Goal: Transaction & Acquisition: Purchase product/service

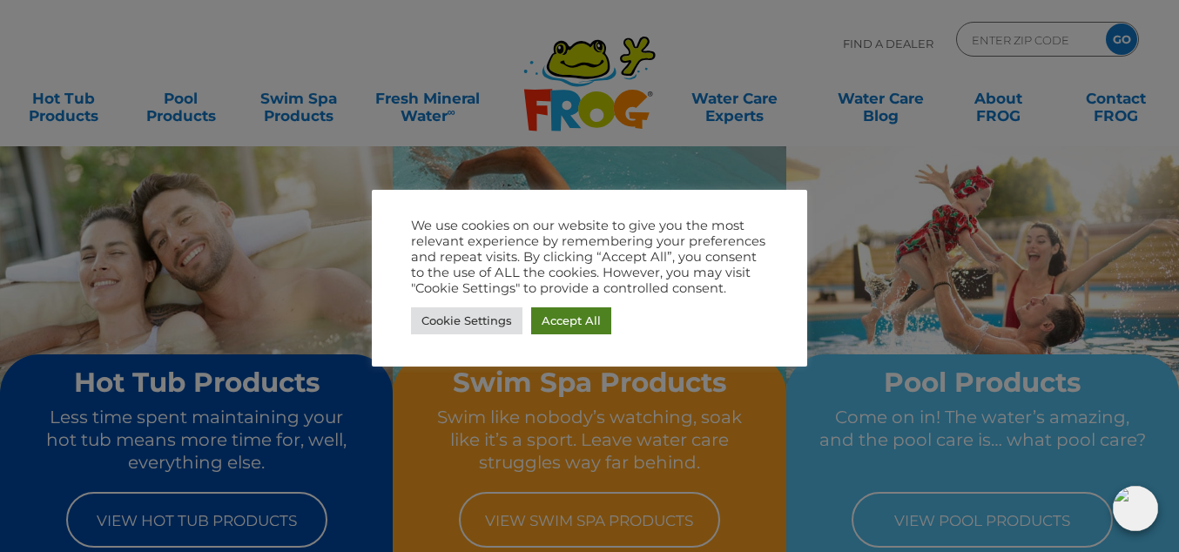
click at [568, 323] on link "Accept All" at bounding box center [571, 320] width 80 height 27
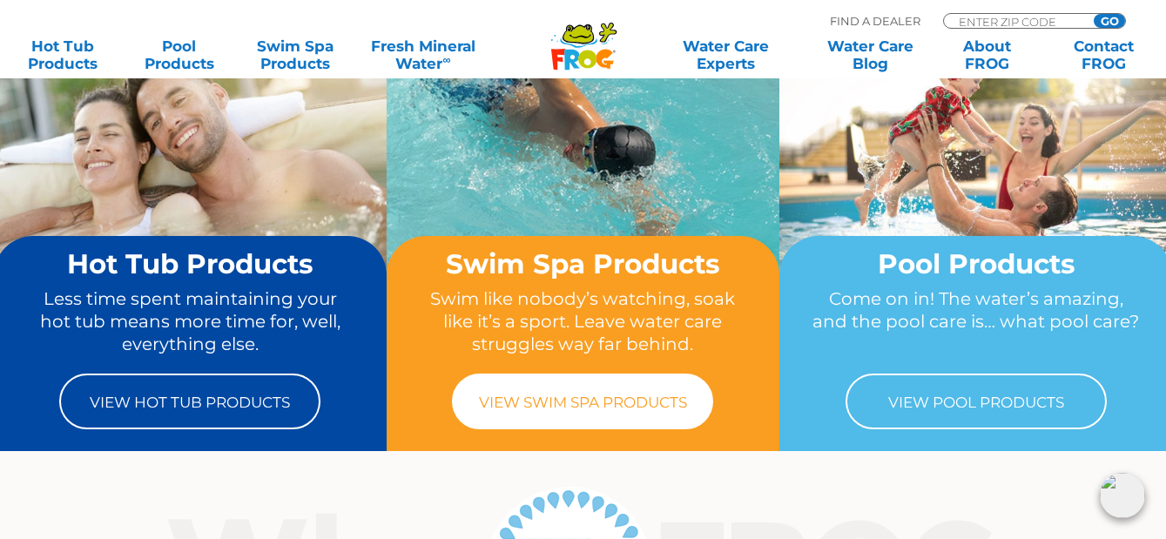
scroll to position [174, 0]
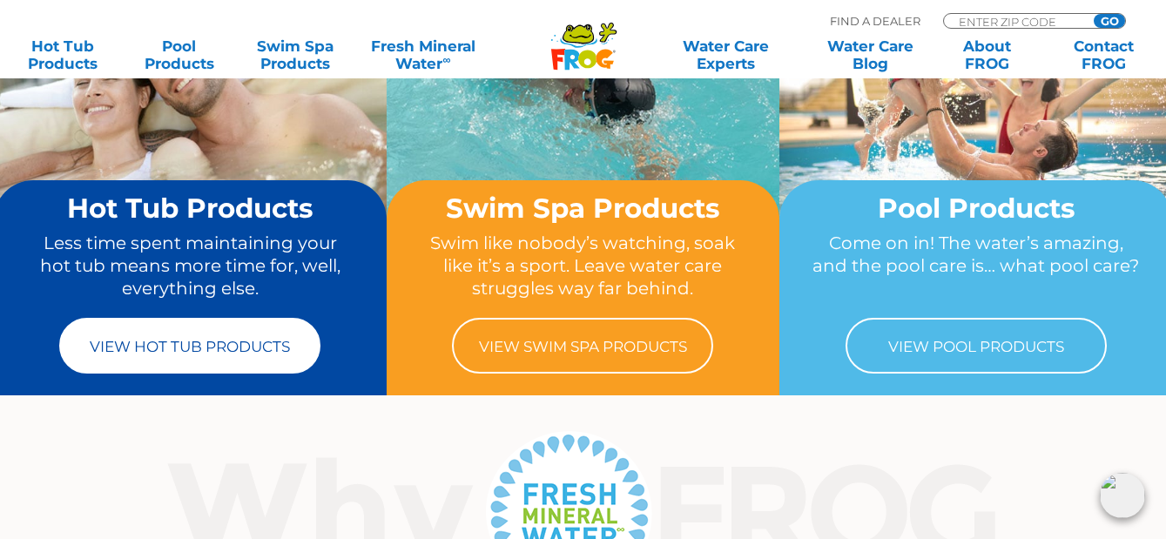
click at [250, 361] on link "View Hot Tub Products" at bounding box center [189, 346] width 261 height 56
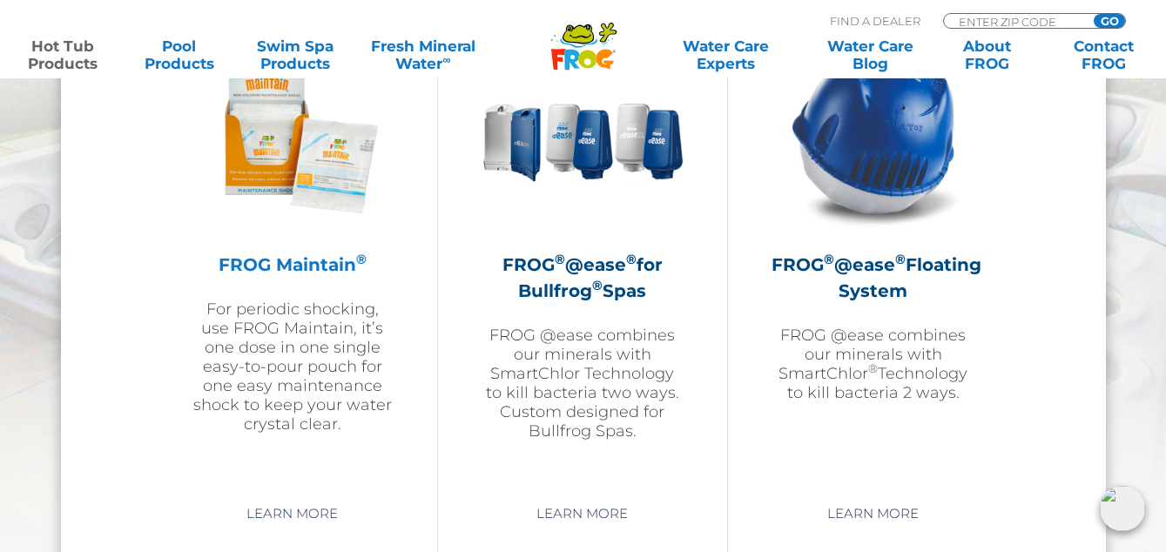
scroll to position [2003, 0]
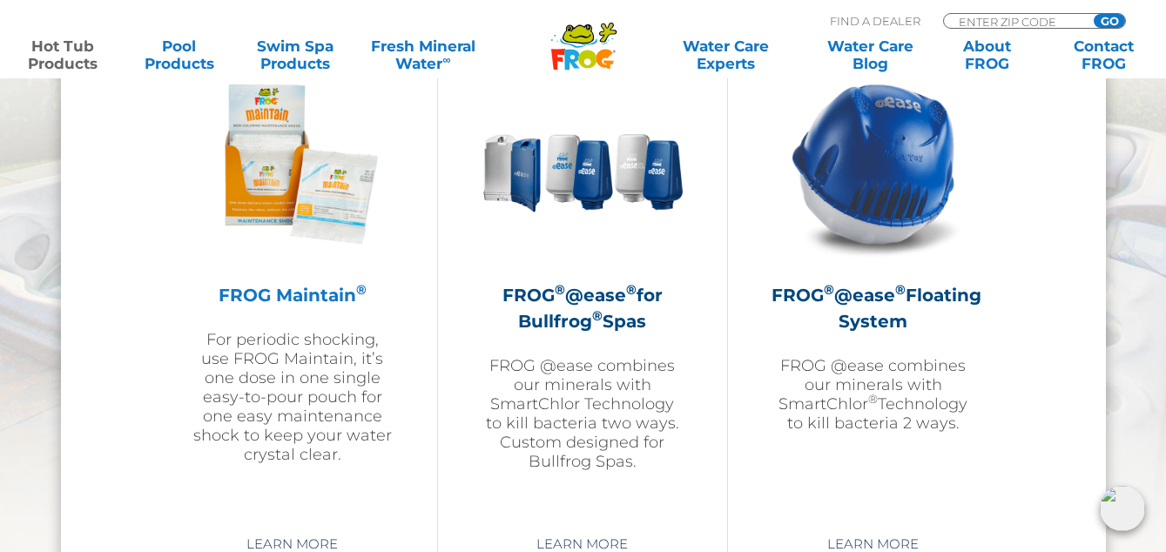
click at [309, 280] on div "FROG Maintain ® For periodic shocking, use FROG Maintain, it’s one dose in one …" at bounding box center [293, 264] width 202 height 402
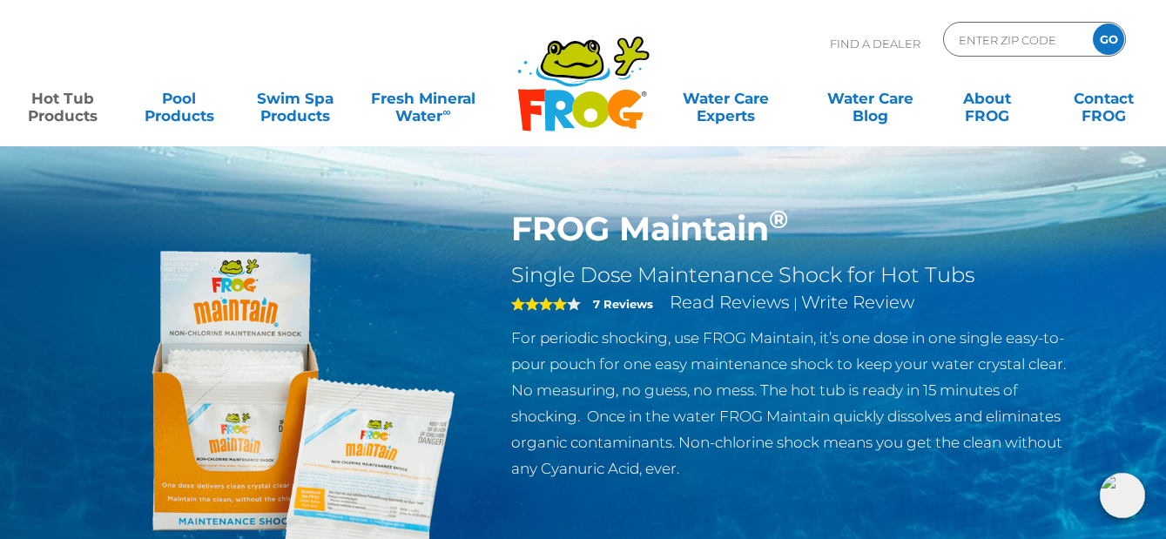
scroll to position [87, 0]
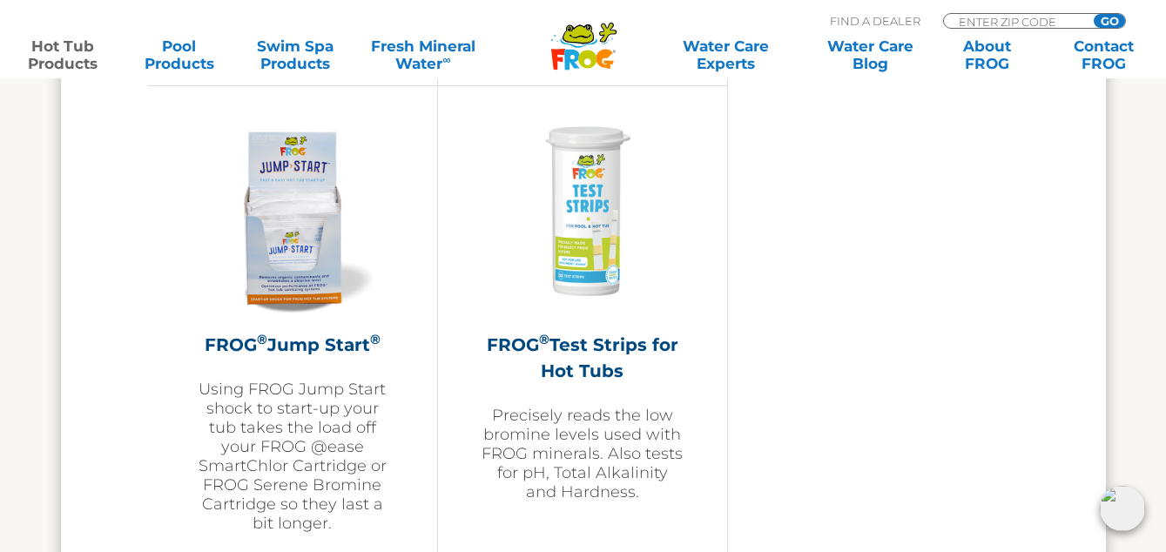
scroll to position [4268, 0]
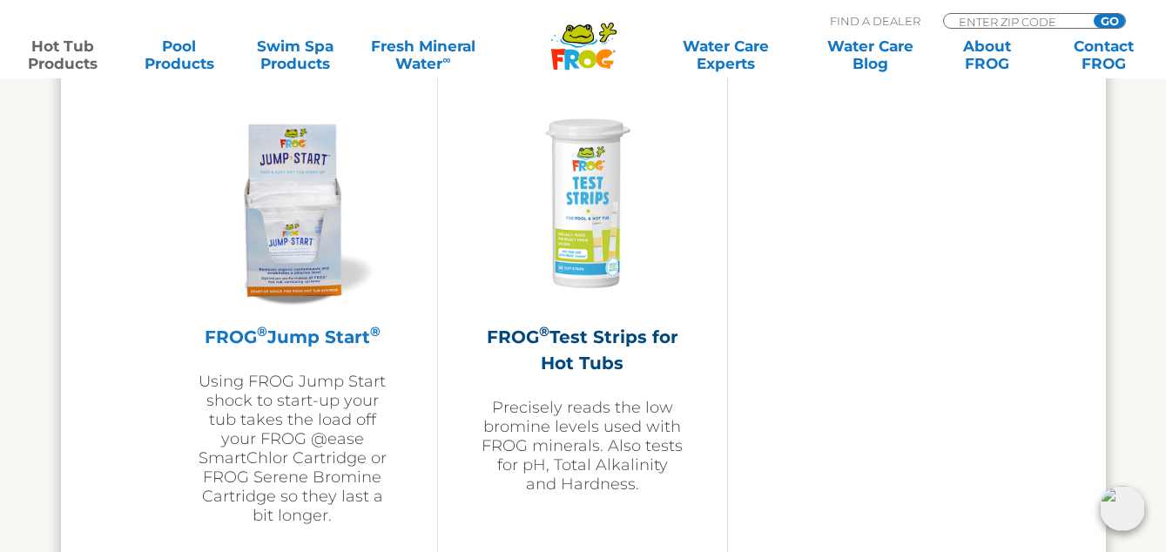
click at [292, 337] on h2 "FROG ® Jump Start ®" at bounding box center [293, 337] width 202 height 26
